Goal: Task Accomplishment & Management: Manage account settings

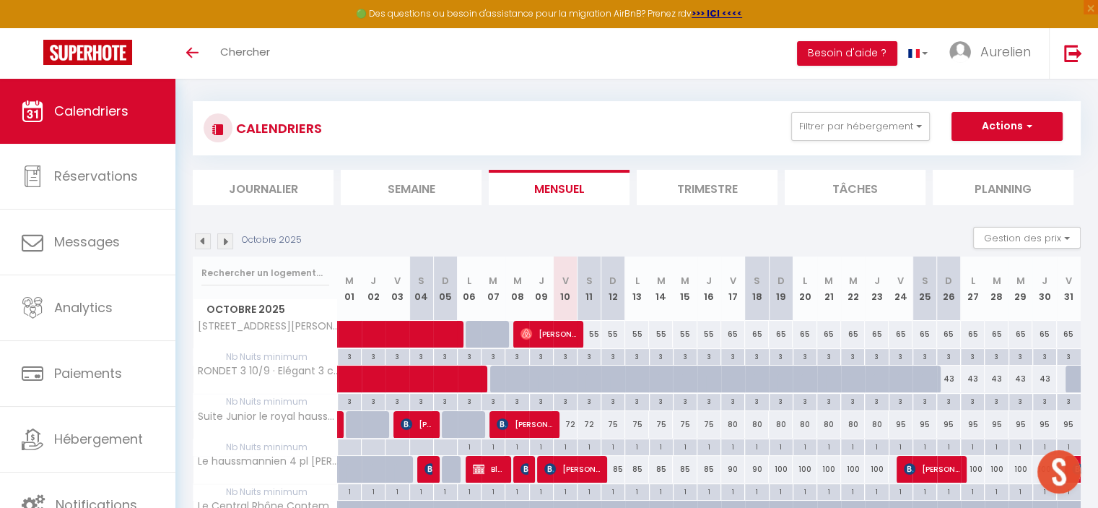
scroll to position [38, 0]
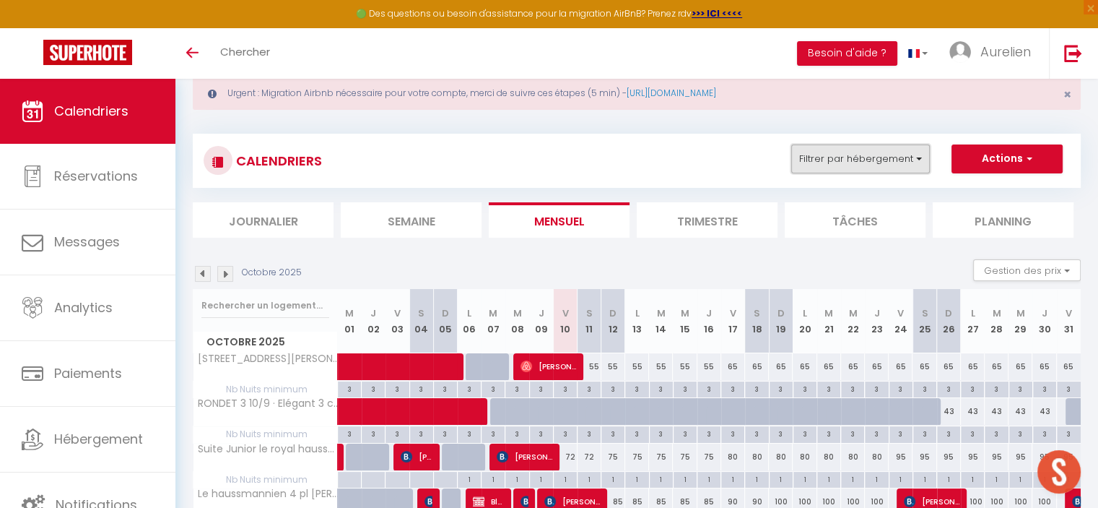
click at [834, 165] on button "Filtrer par hébergement" at bounding box center [861, 158] width 139 height 29
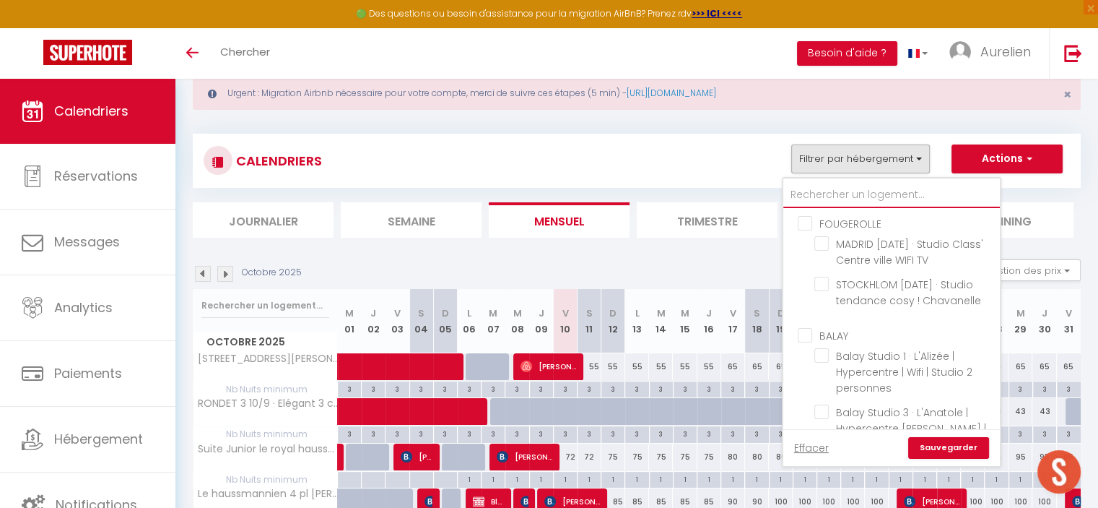
click at [823, 196] on input "text" at bounding box center [892, 195] width 217 height 26
type input "c"
checkbox input "false"
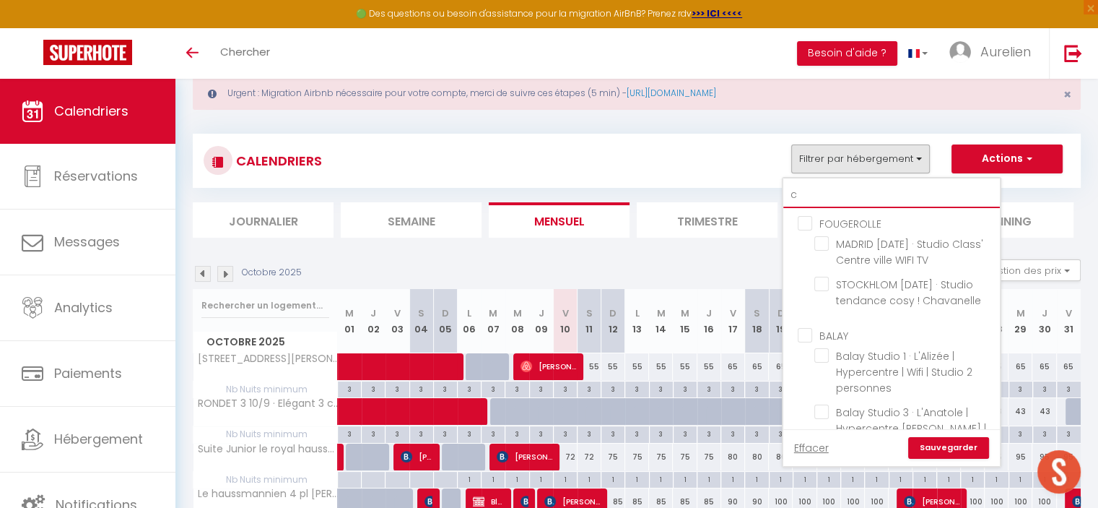
checkbox input "false"
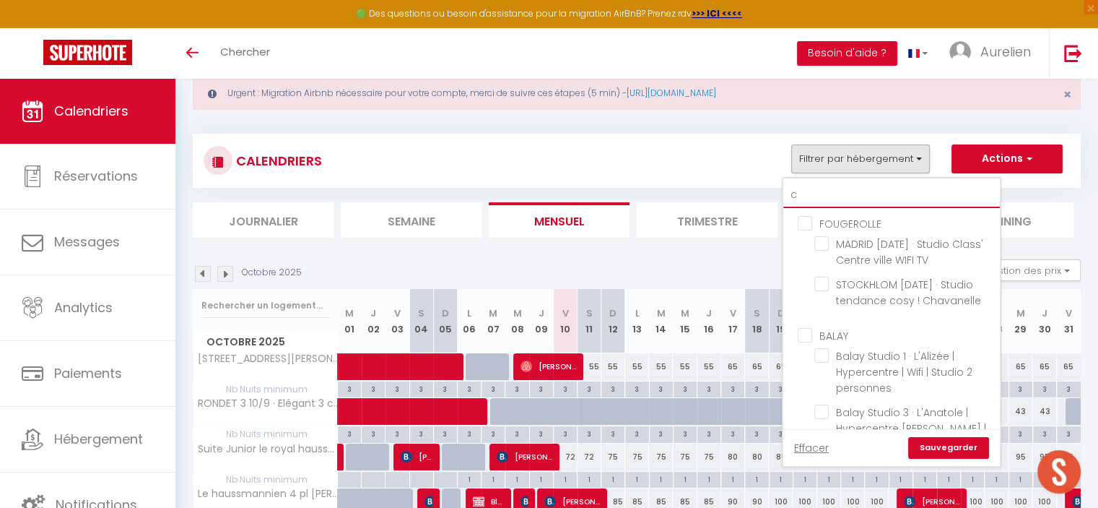
checkbox input "false"
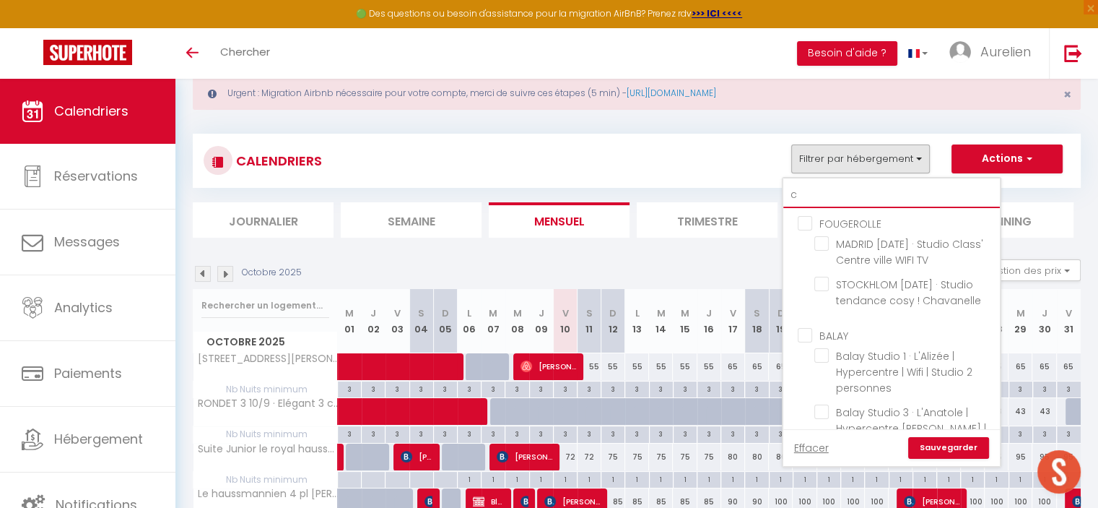
checkbox input "false"
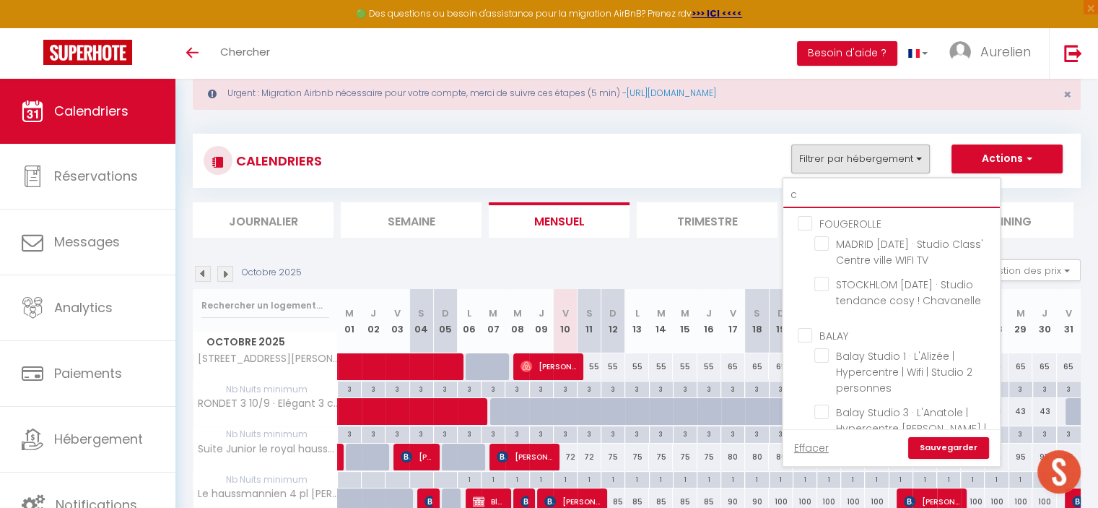
checkbox input "false"
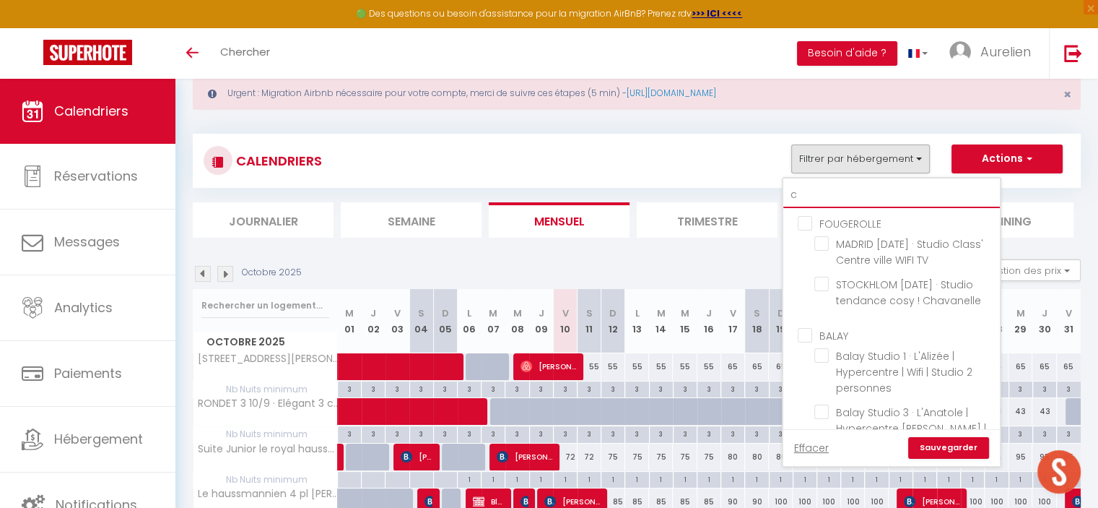
checkbox input "false"
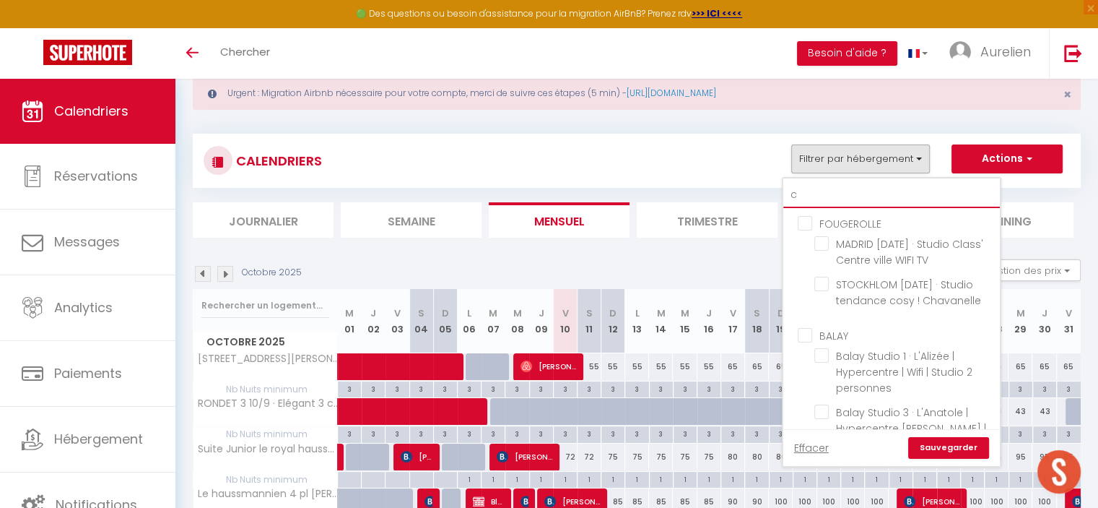
checkbox input "false"
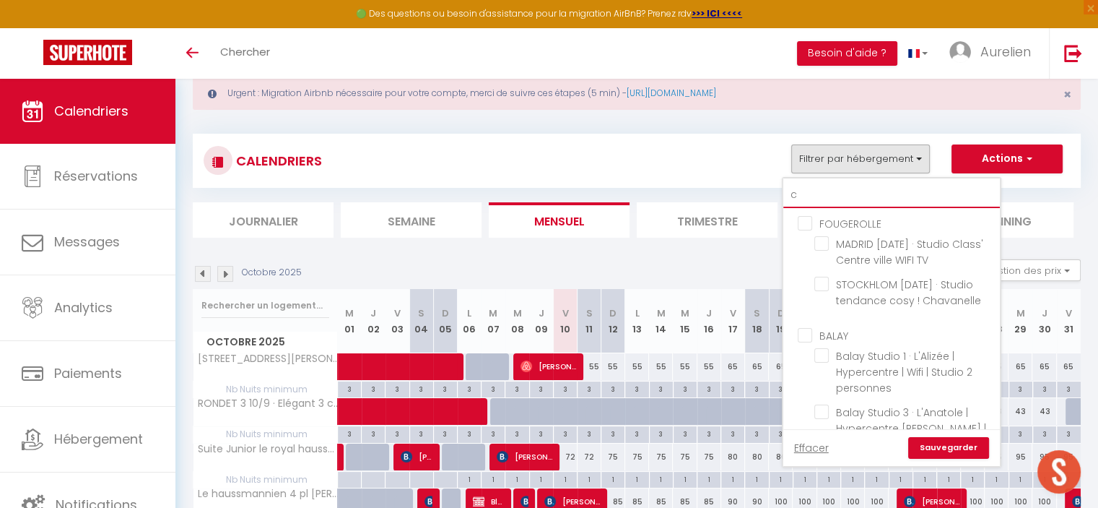
checkbox input "false"
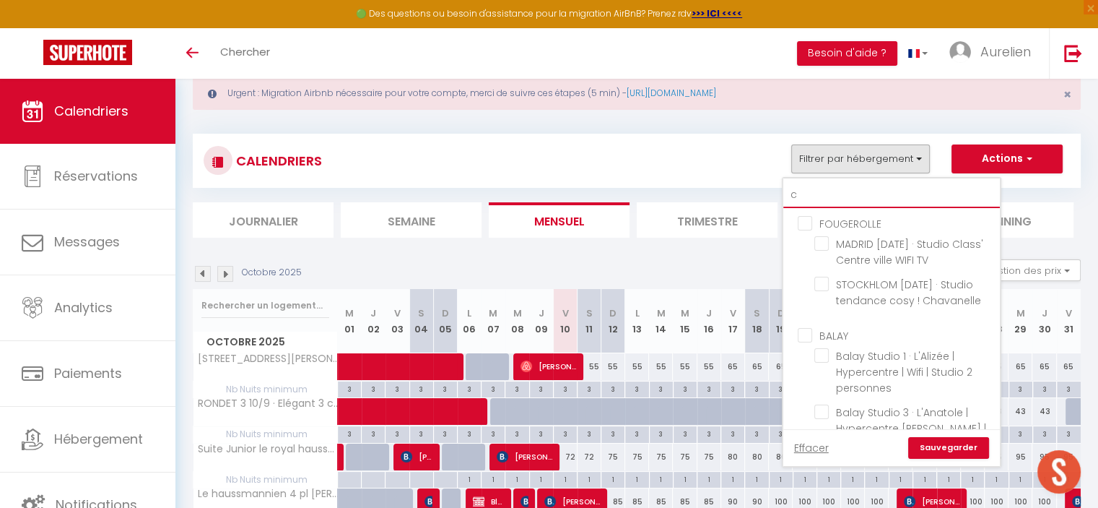
checkbox input "false"
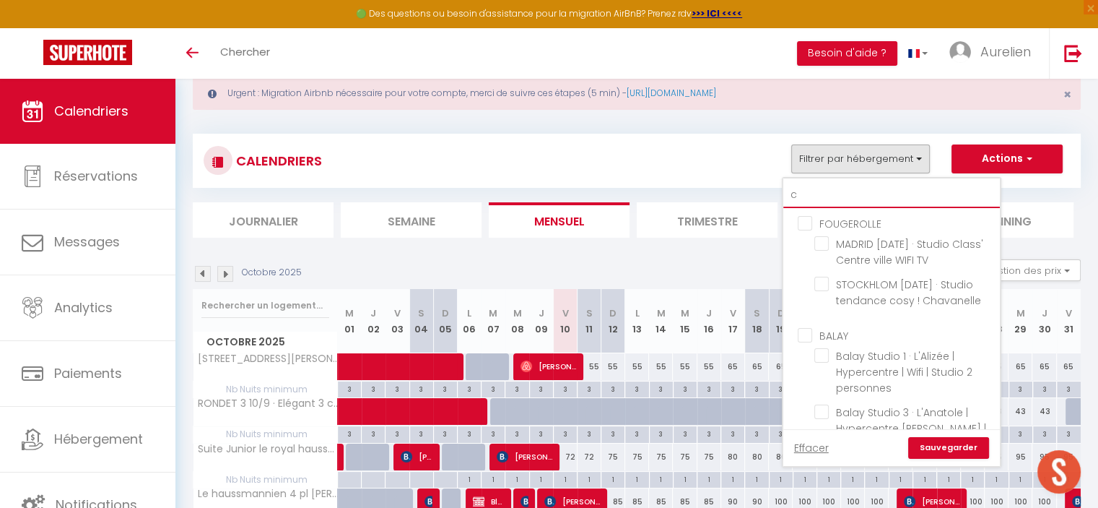
checkbox input "false"
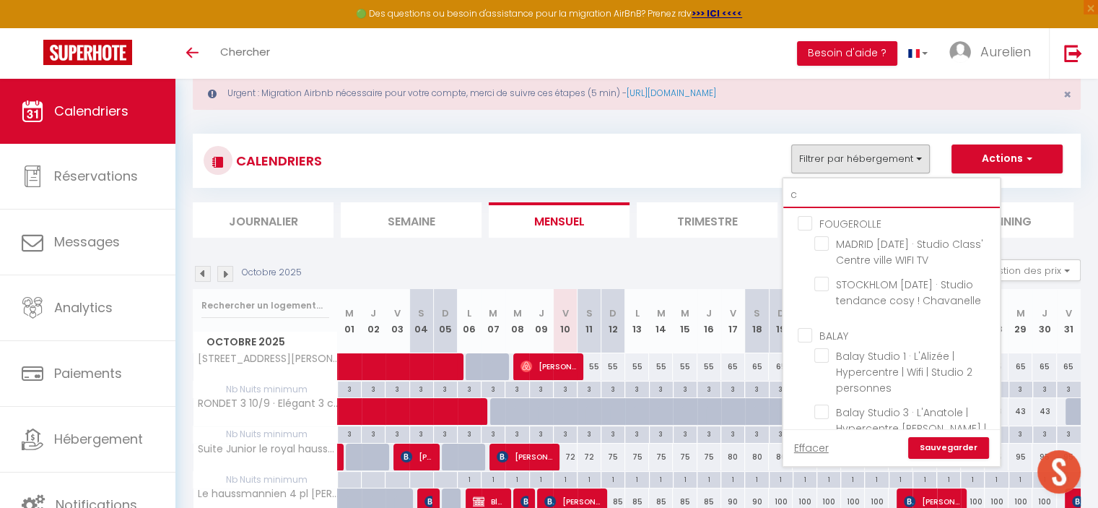
checkbox input "false"
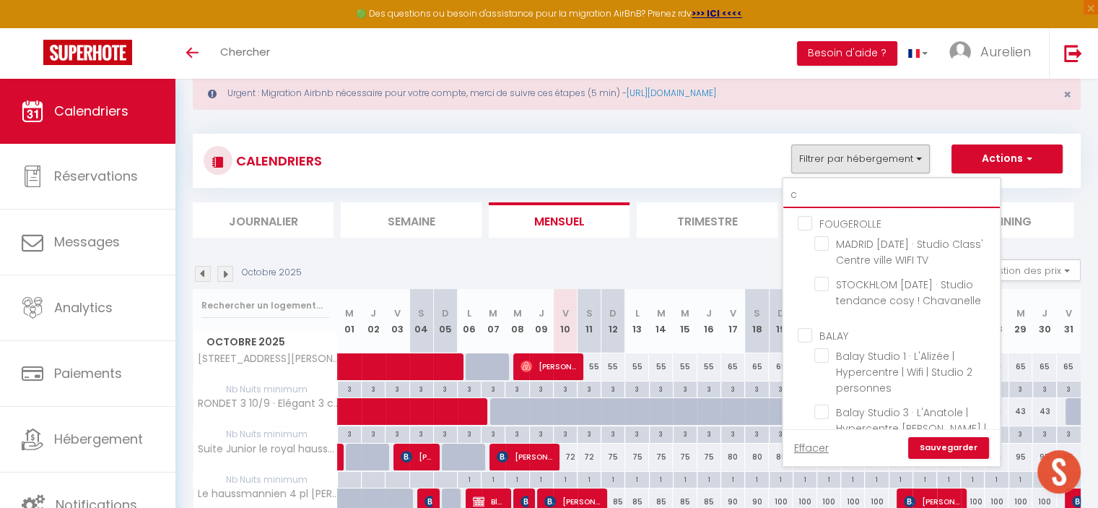
checkbox input "false"
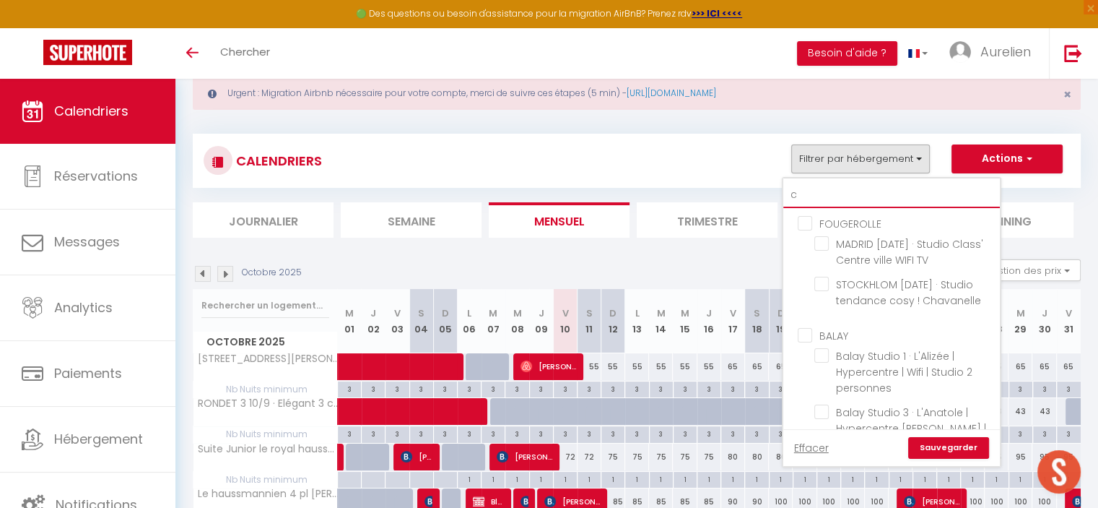
checkbox input "false"
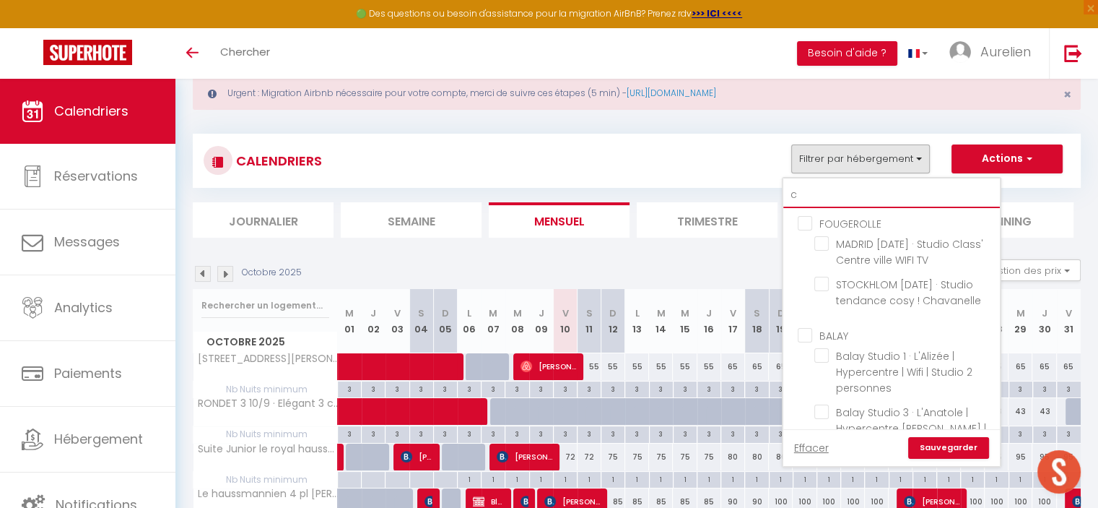
checkbox input "false"
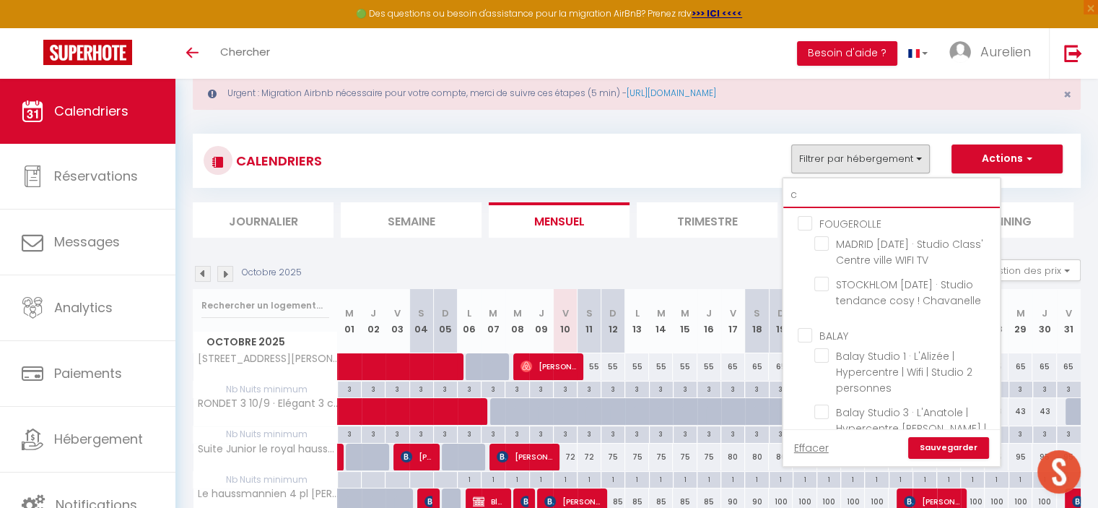
checkbox input "false"
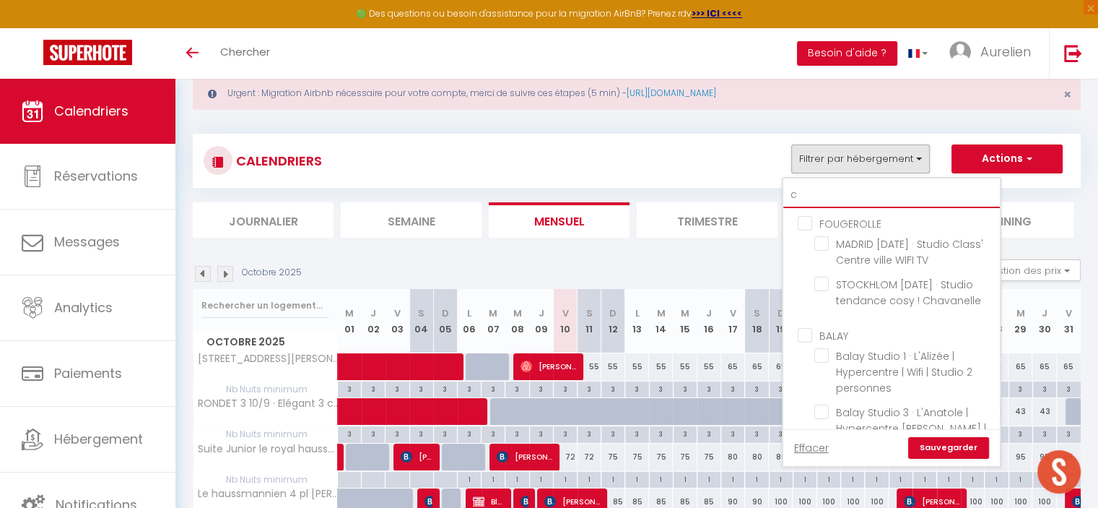
checkbox input "false"
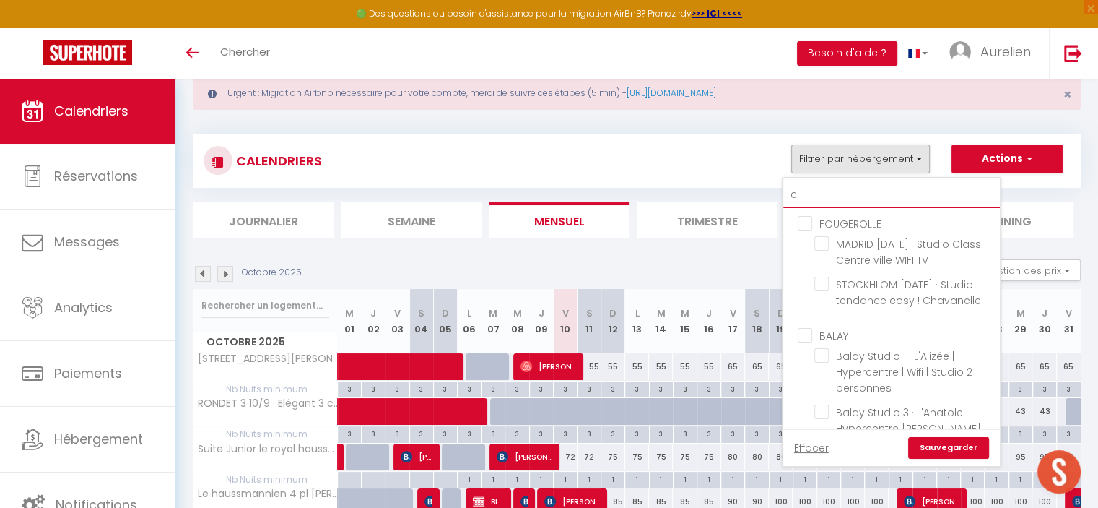
checkbox input "false"
type input "co"
checkbox input "false"
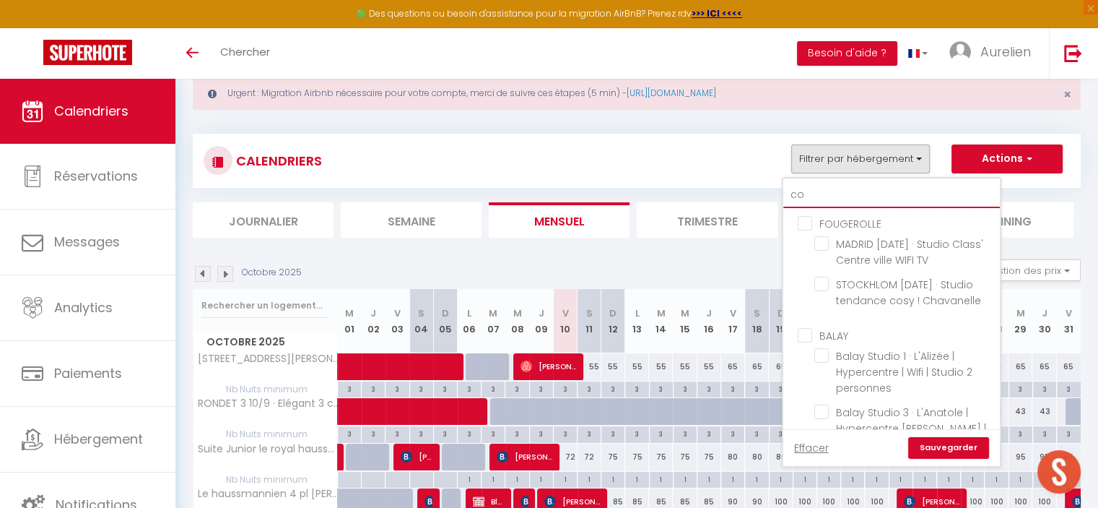
checkbox input "false"
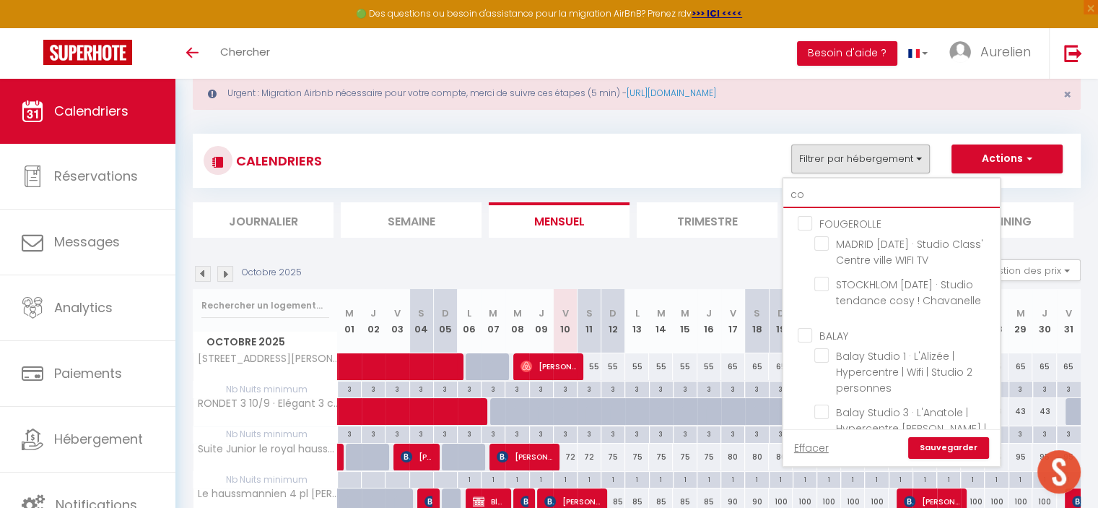
checkbox input "false"
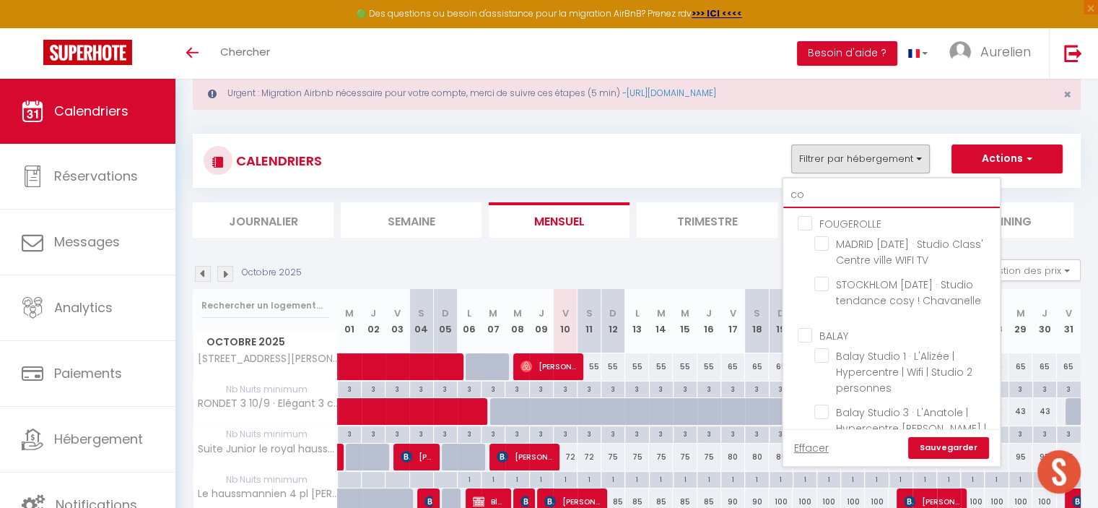
checkbox input "false"
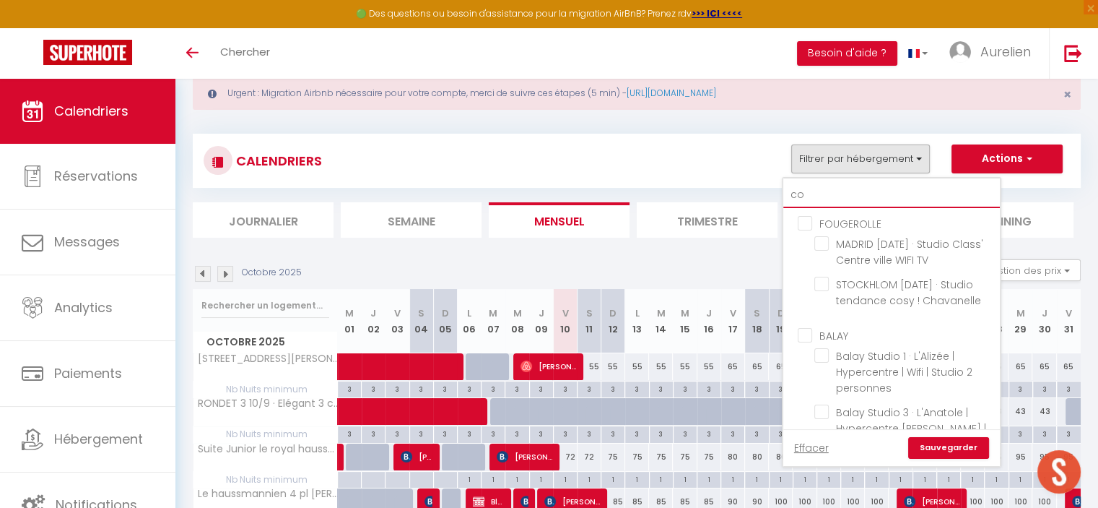
checkbox input "false"
checkbox input "true"
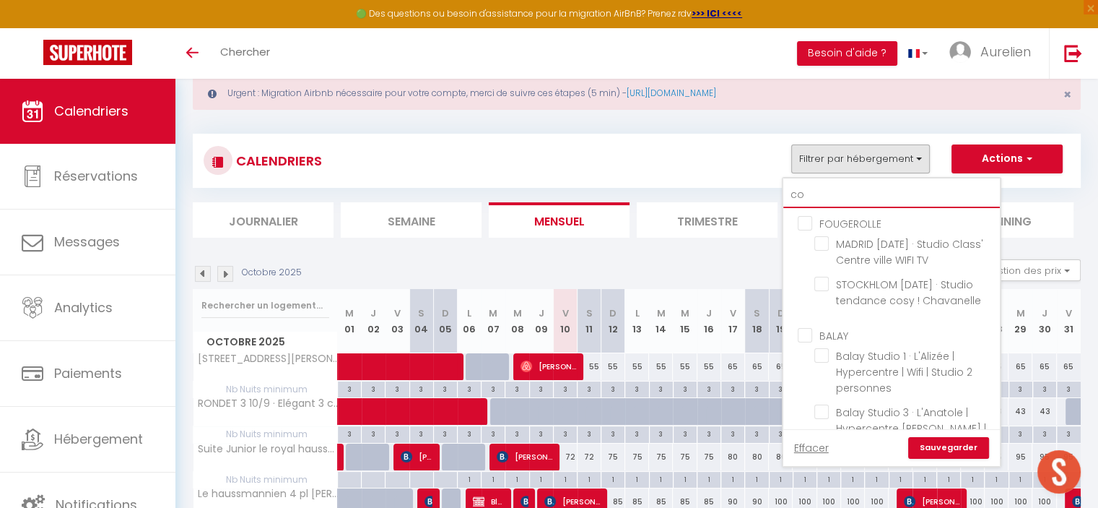
checkbox input "false"
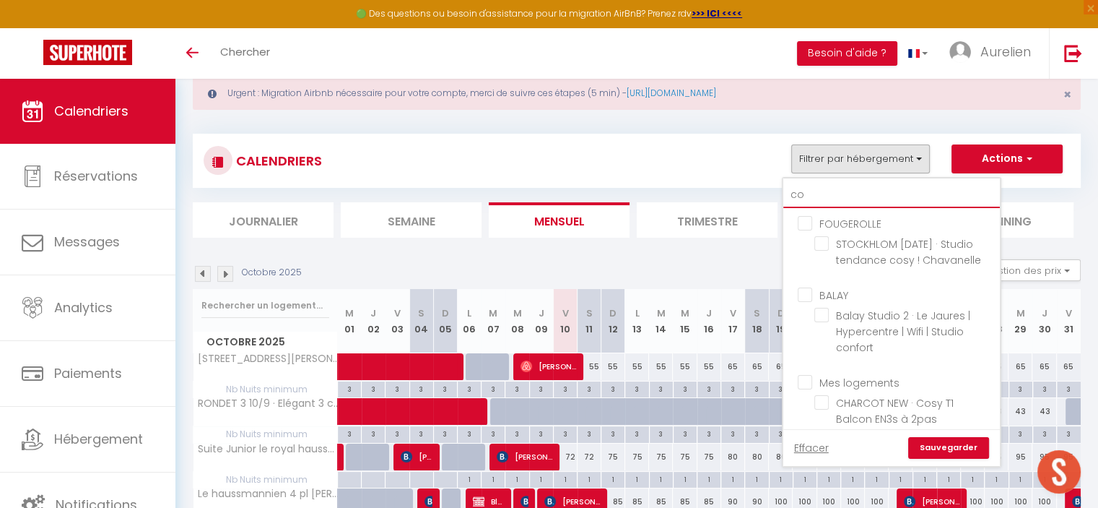
type input "coc"
checkbox input "false"
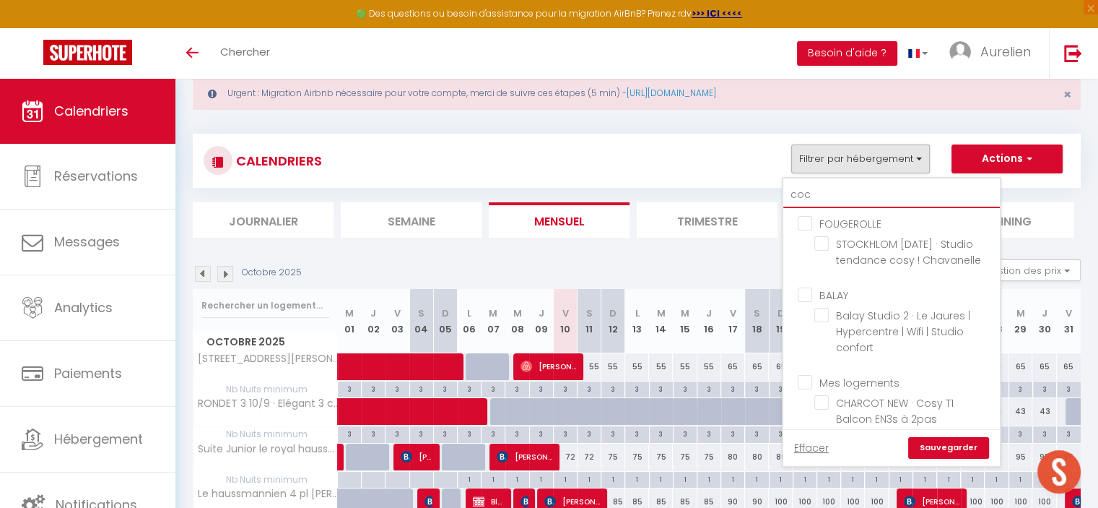
checkbox input "false"
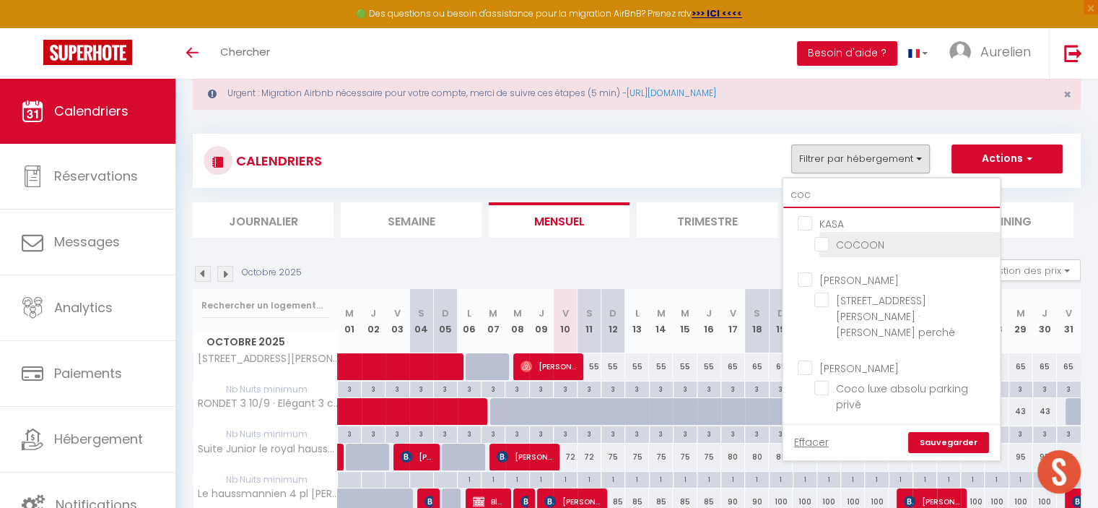
type input "coc"
drag, startPoint x: 850, startPoint y: 243, endPoint x: 843, endPoint y: 246, distance: 7.8
click at [846, 244] on input "COCOON" at bounding box center [905, 243] width 181 height 14
checkbox input "true"
checkbox input "false"
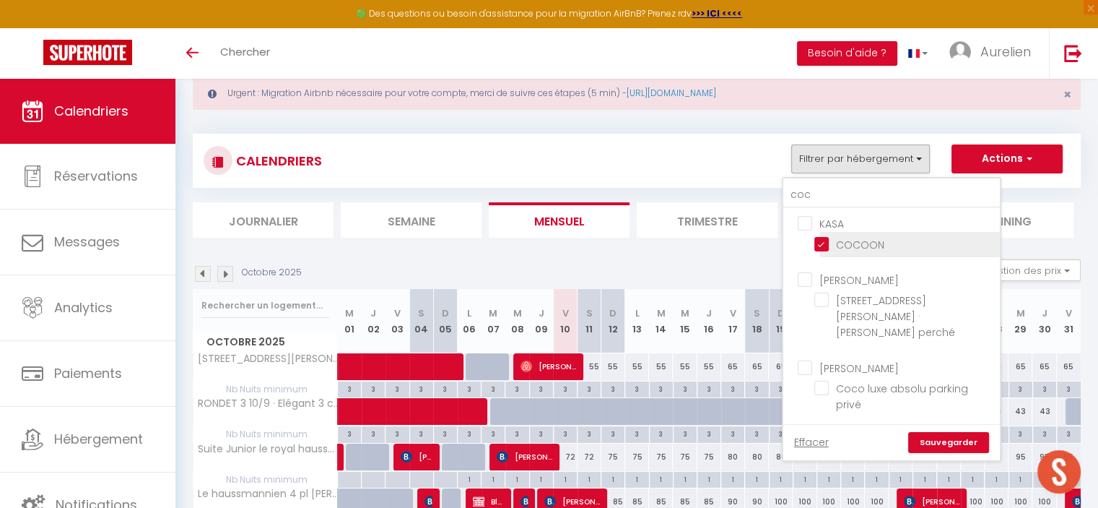
checkbox input "false"
click at [941, 432] on link "Sauvegarder" at bounding box center [949, 443] width 81 height 22
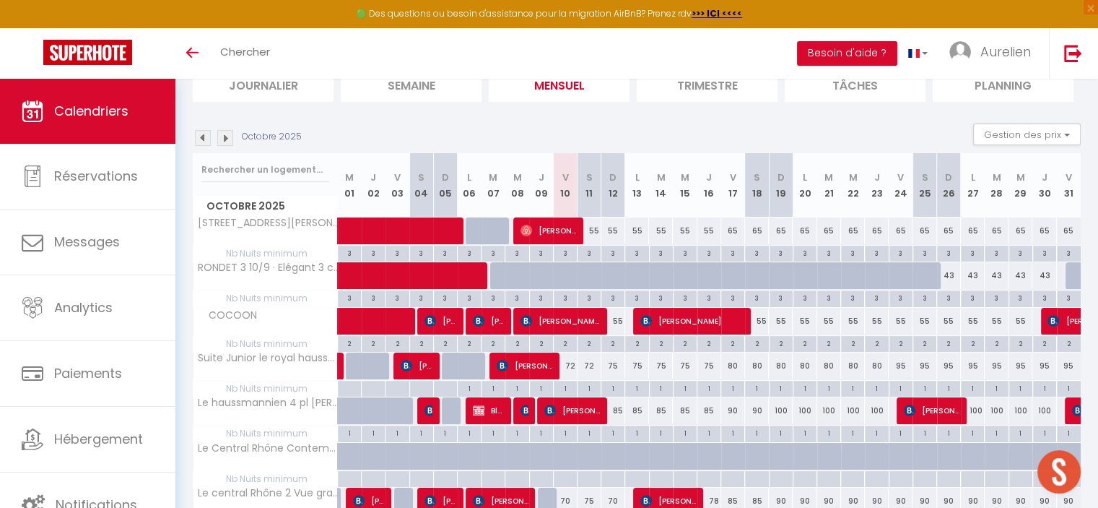
scroll to position [182, 0]
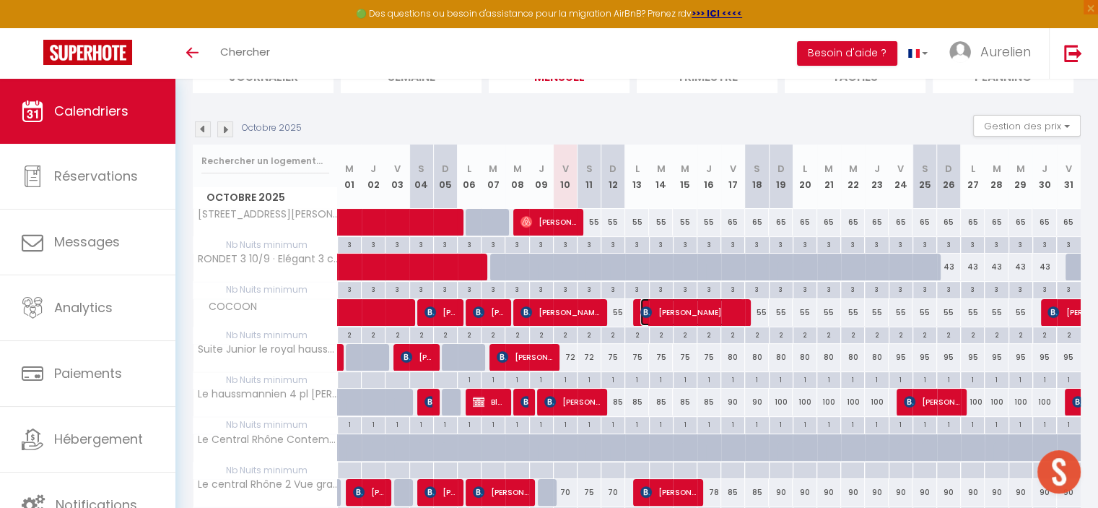
click at [675, 316] on span "[PERSON_NAME]" at bounding box center [692, 311] width 103 height 27
select select "OK"
select select "0"
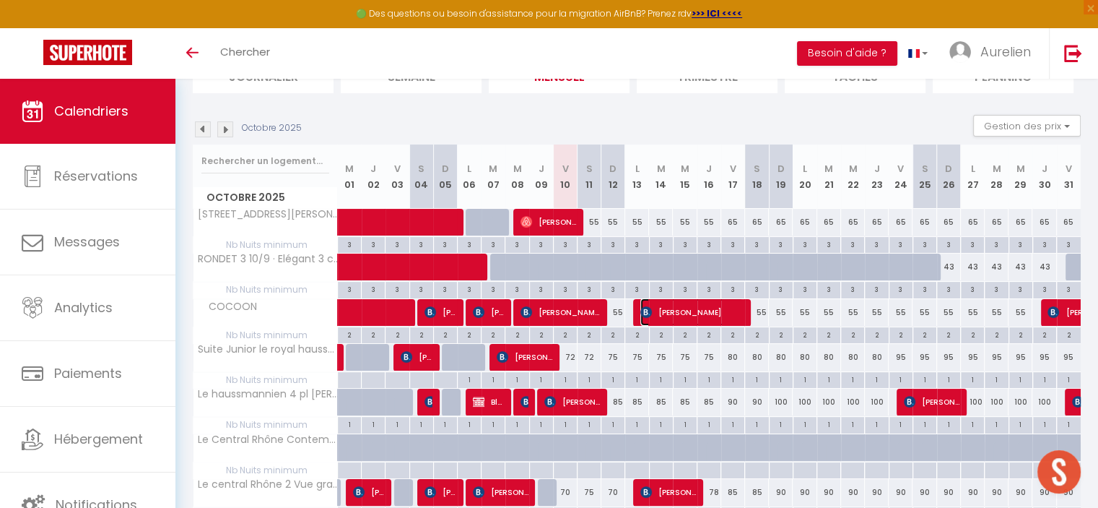
select select "1"
select select
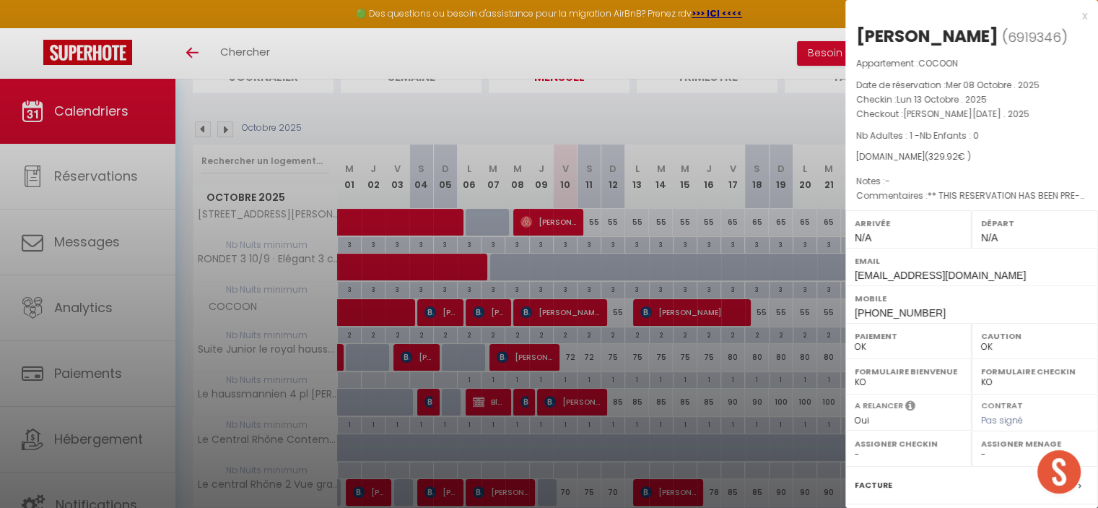
click at [706, 311] on div at bounding box center [549, 254] width 1098 height 508
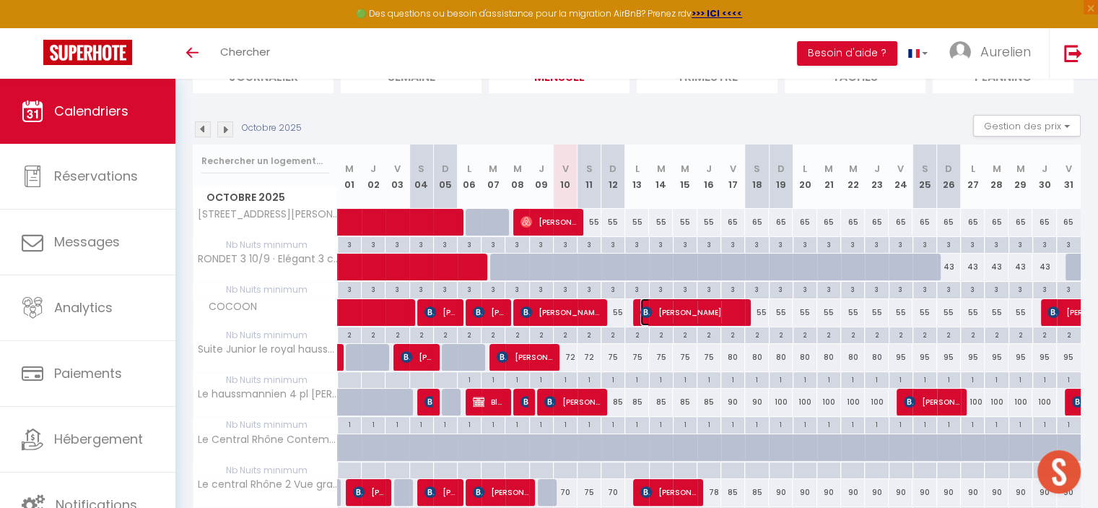
click at [706, 311] on span "[PERSON_NAME]" at bounding box center [692, 311] width 103 height 27
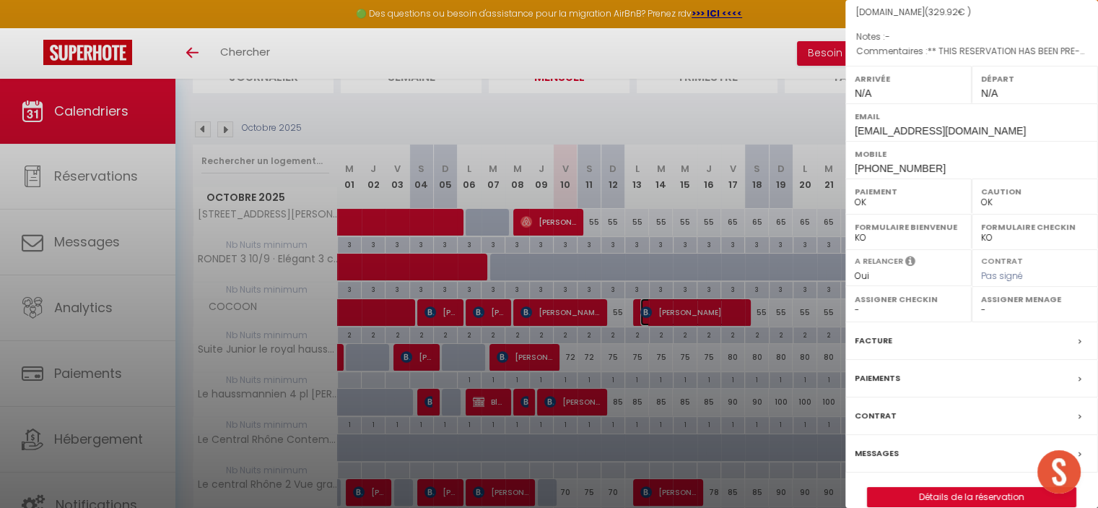
scroll to position [186, 0]
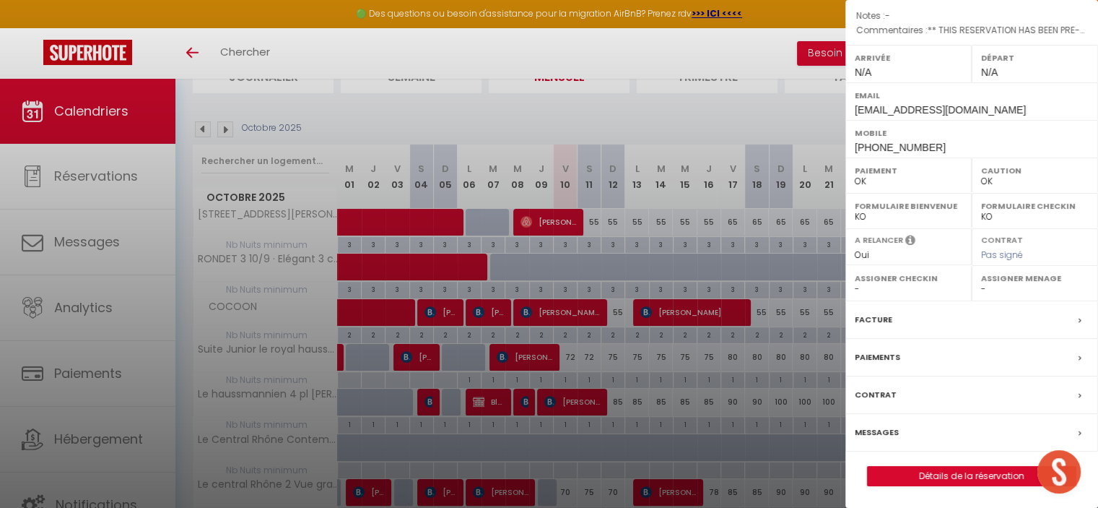
click at [705, 311] on div at bounding box center [549, 254] width 1098 height 508
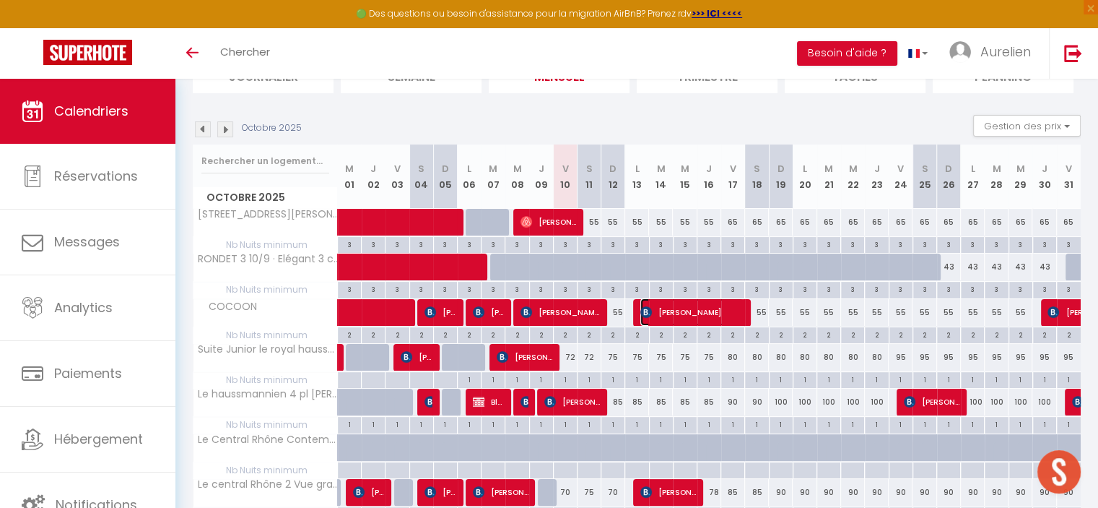
click at [705, 311] on span "[PERSON_NAME]" at bounding box center [692, 311] width 103 height 27
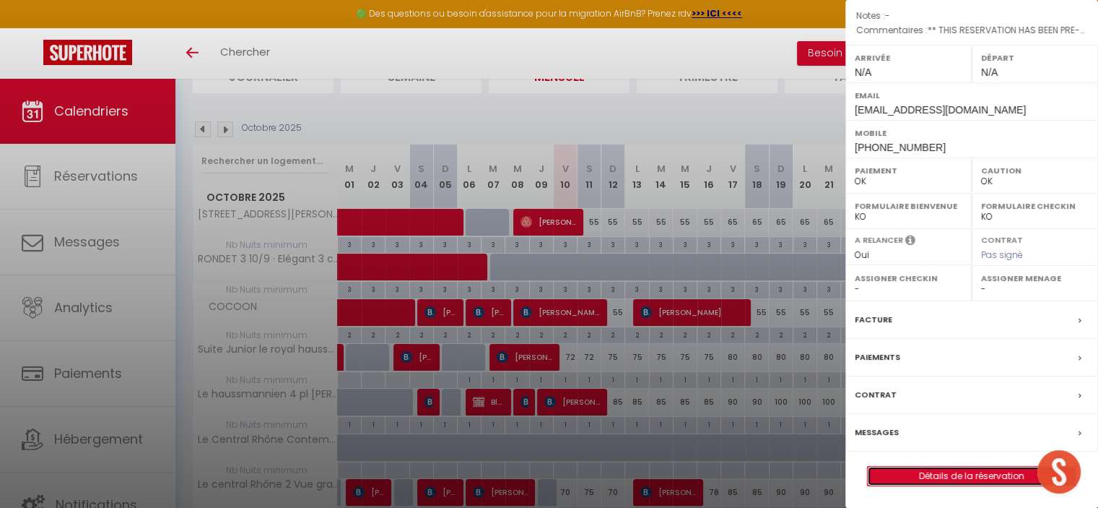
click at [948, 474] on link "Détails de la réservation" at bounding box center [972, 476] width 208 height 19
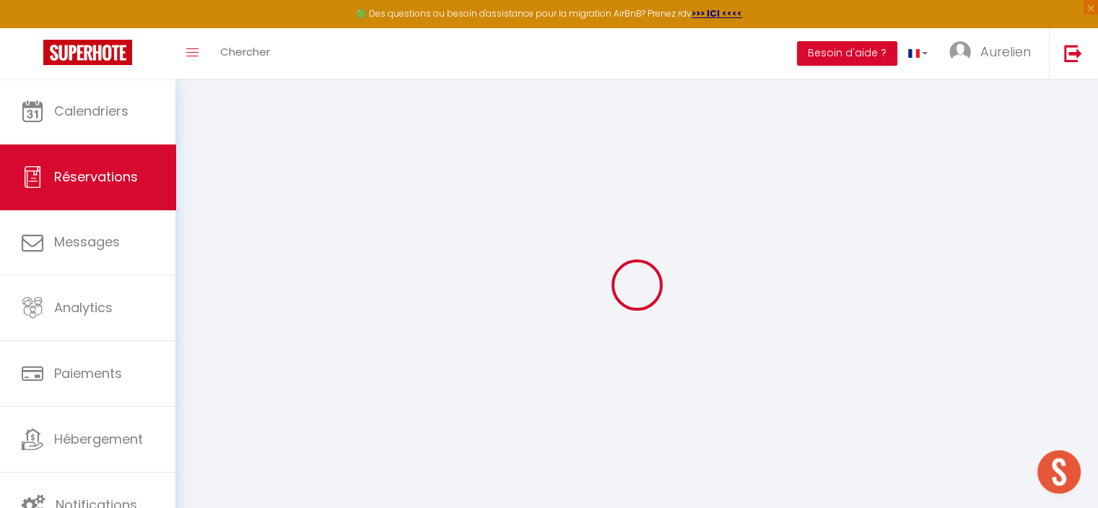
select select
checkbox input "false"
type textarea "** THIS RESERVATION HAS BEEN PRE-PAID ** Reservation has a cancellation grace p…"
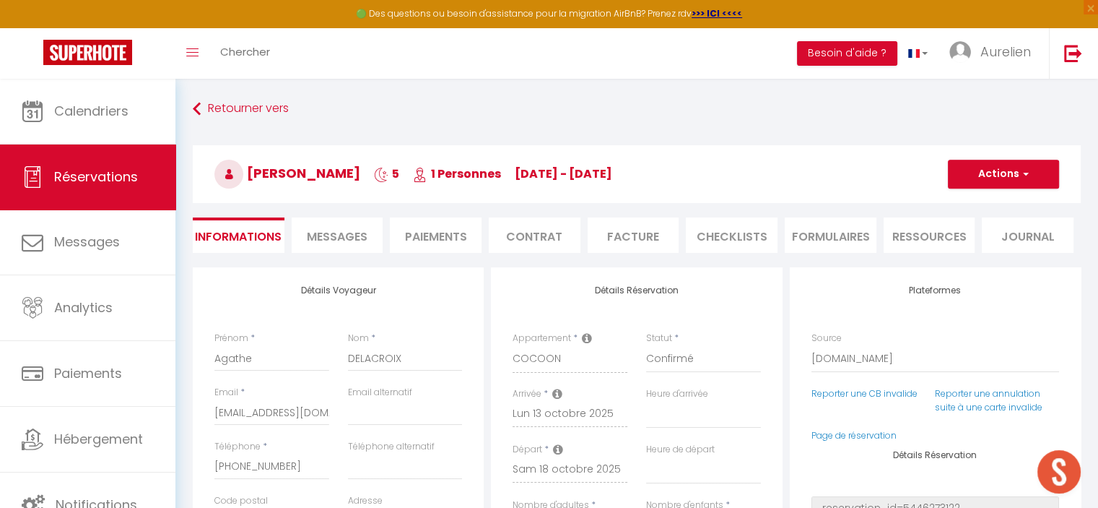
click at [316, 242] on span "Messages" at bounding box center [337, 236] width 61 height 17
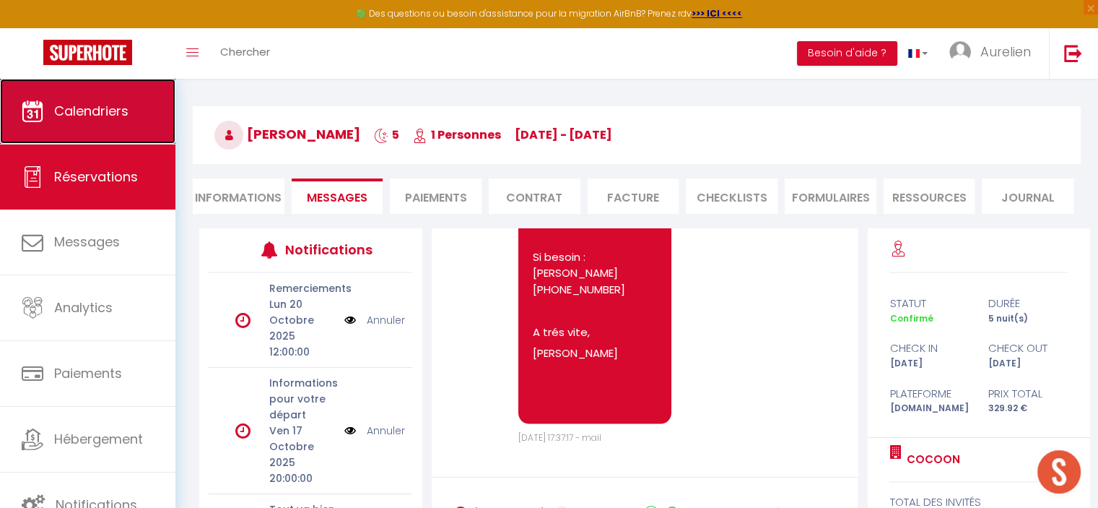
click at [121, 100] on link "Calendriers" at bounding box center [87, 111] width 175 height 65
